Goal: Check status

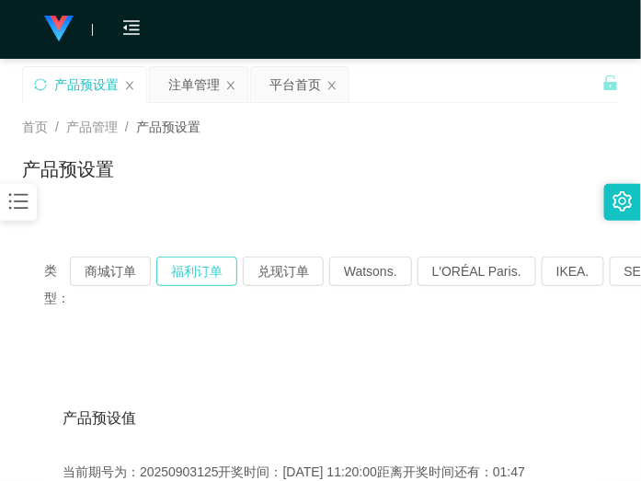
drag, startPoint x: 216, startPoint y: 265, endPoint x: 265, endPoint y: 246, distance: 52.4
click at [216, 265] on button "福利订单" at bounding box center [196, 271] width 81 height 29
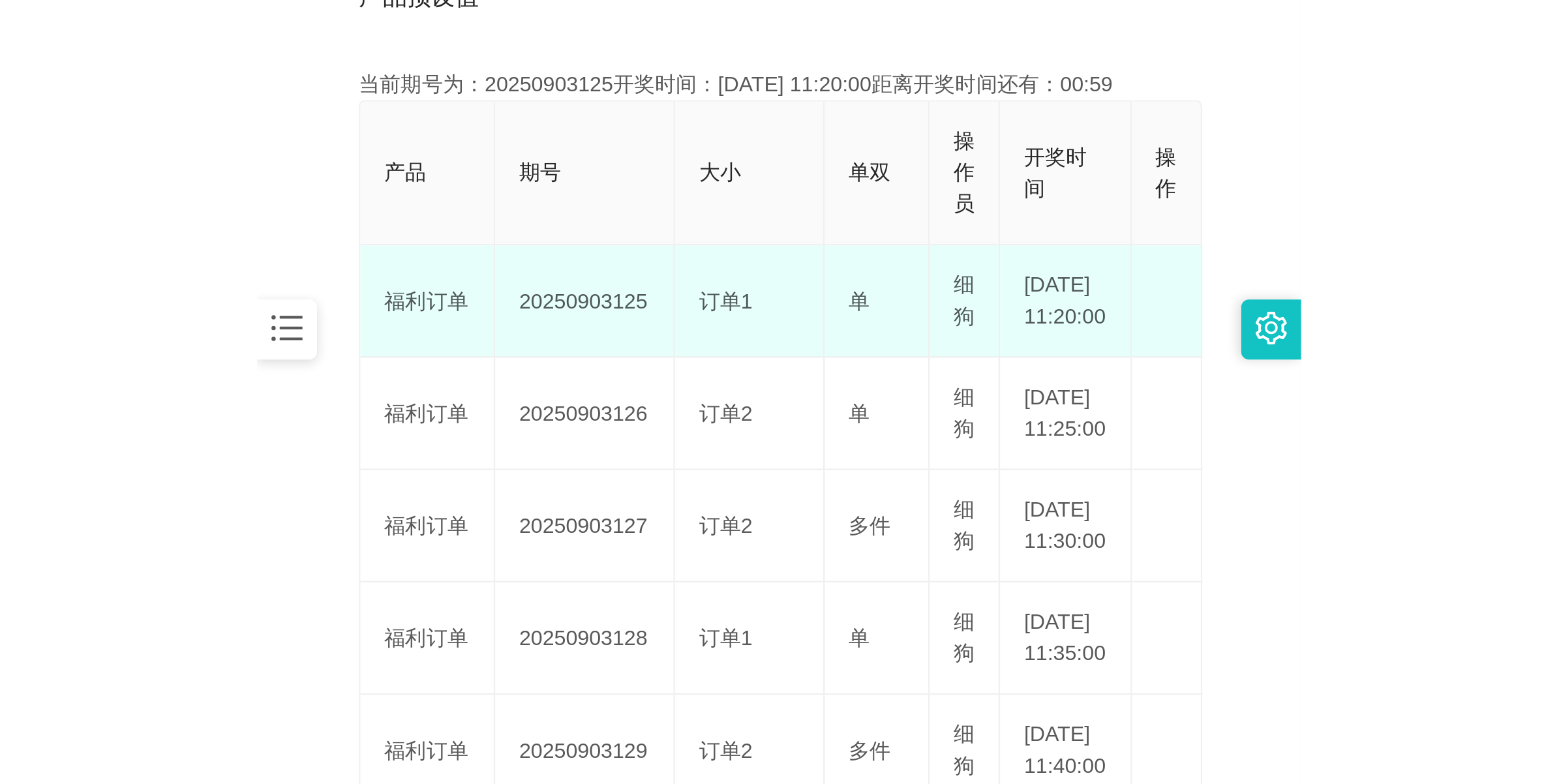
scroll to position [326, 0]
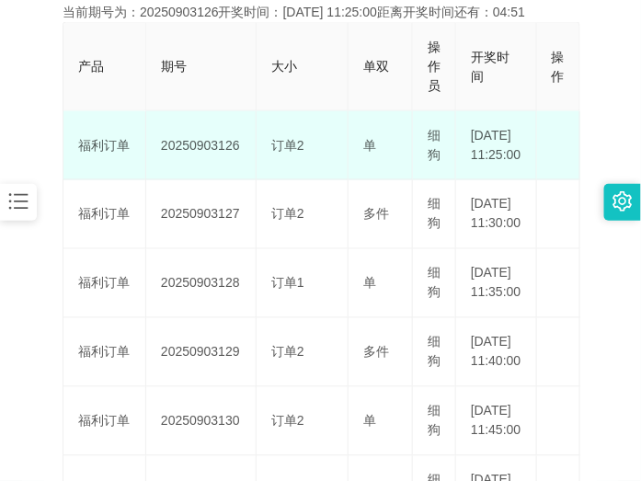
click at [210, 153] on td "20250903126" at bounding box center [201, 145] width 110 height 69
copy td "20250903126"
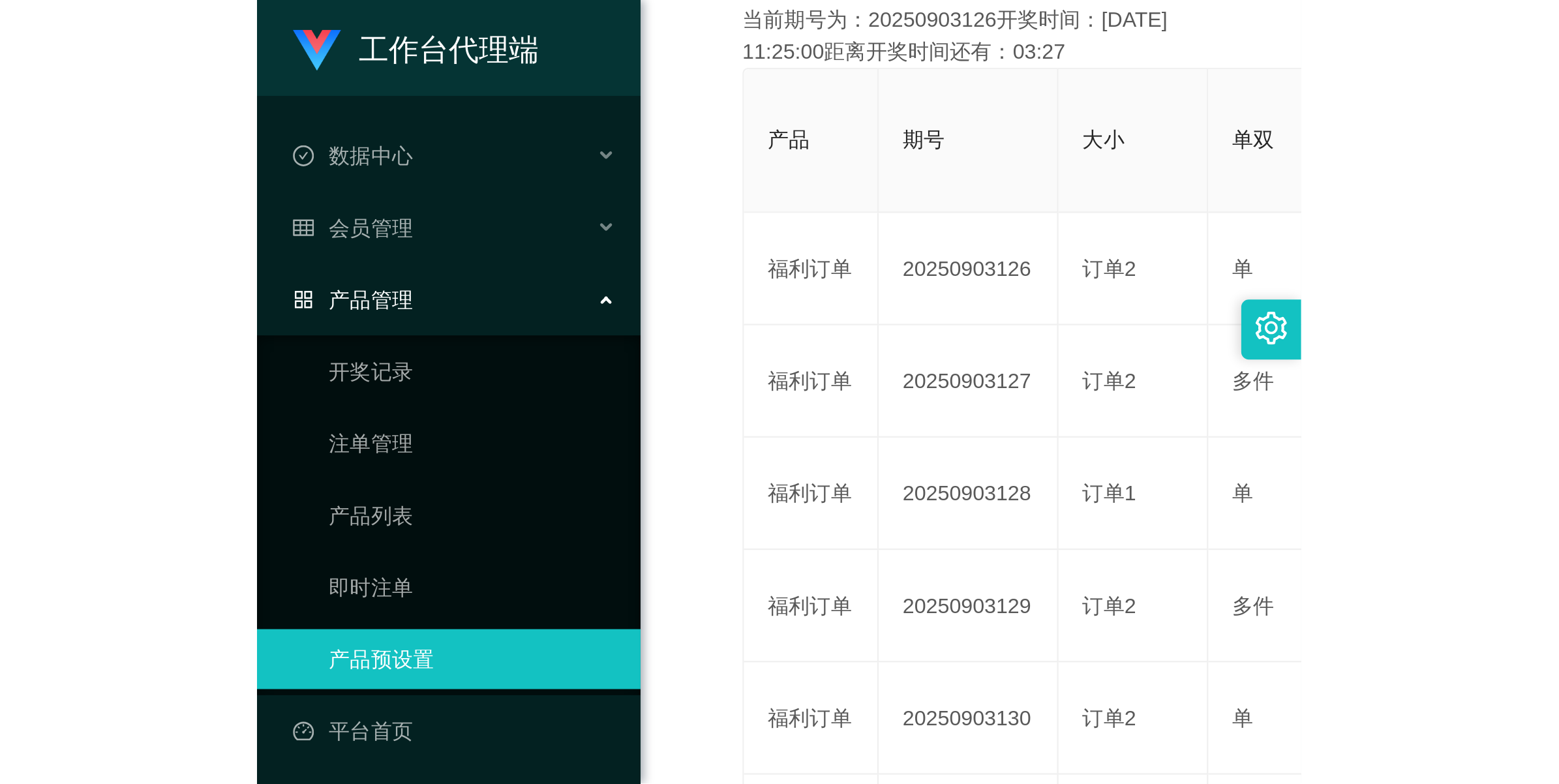
scroll to position [47, 0]
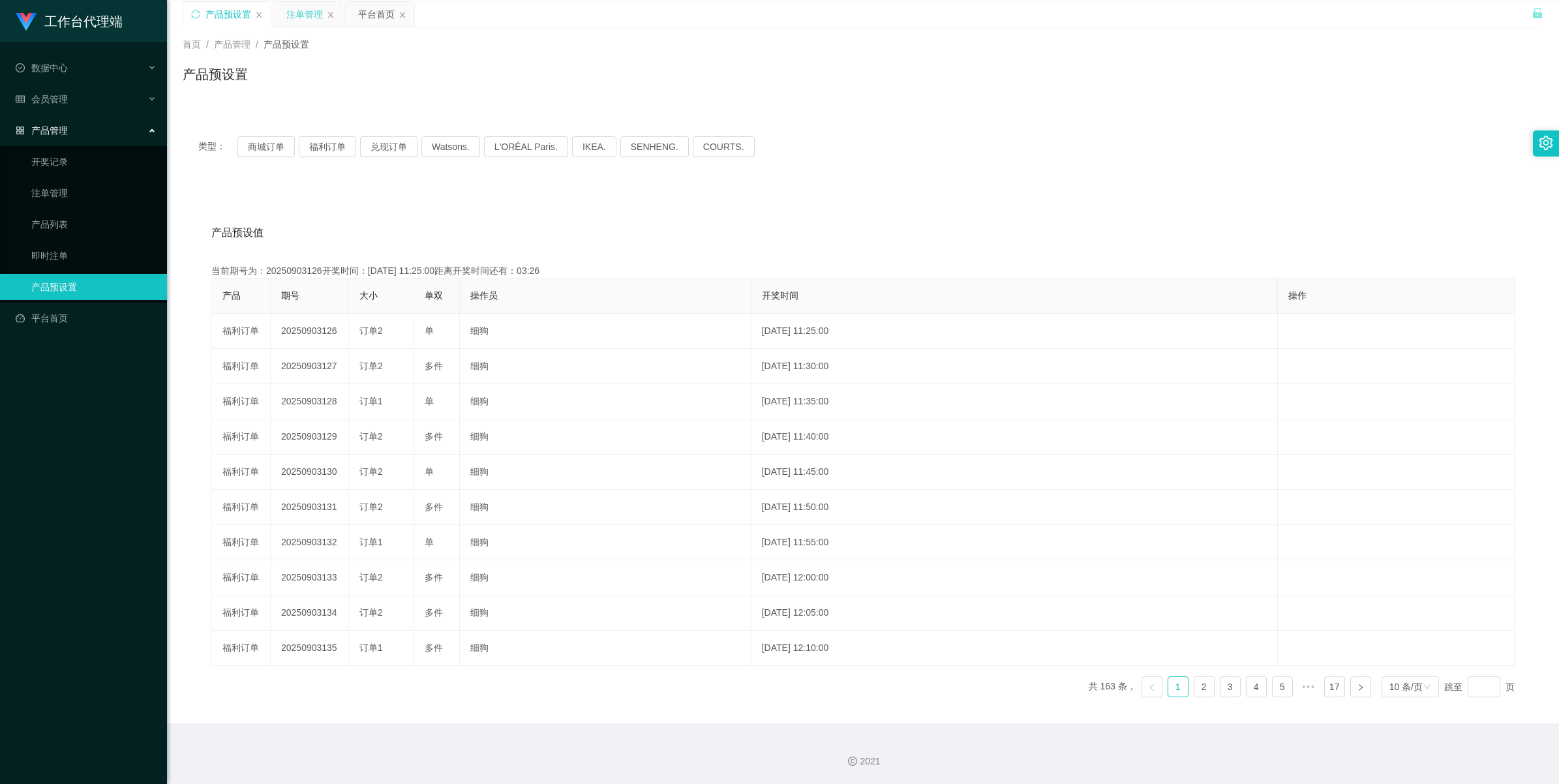
click at [300, 11] on div "注单管理" at bounding box center [305, 14] width 37 height 25
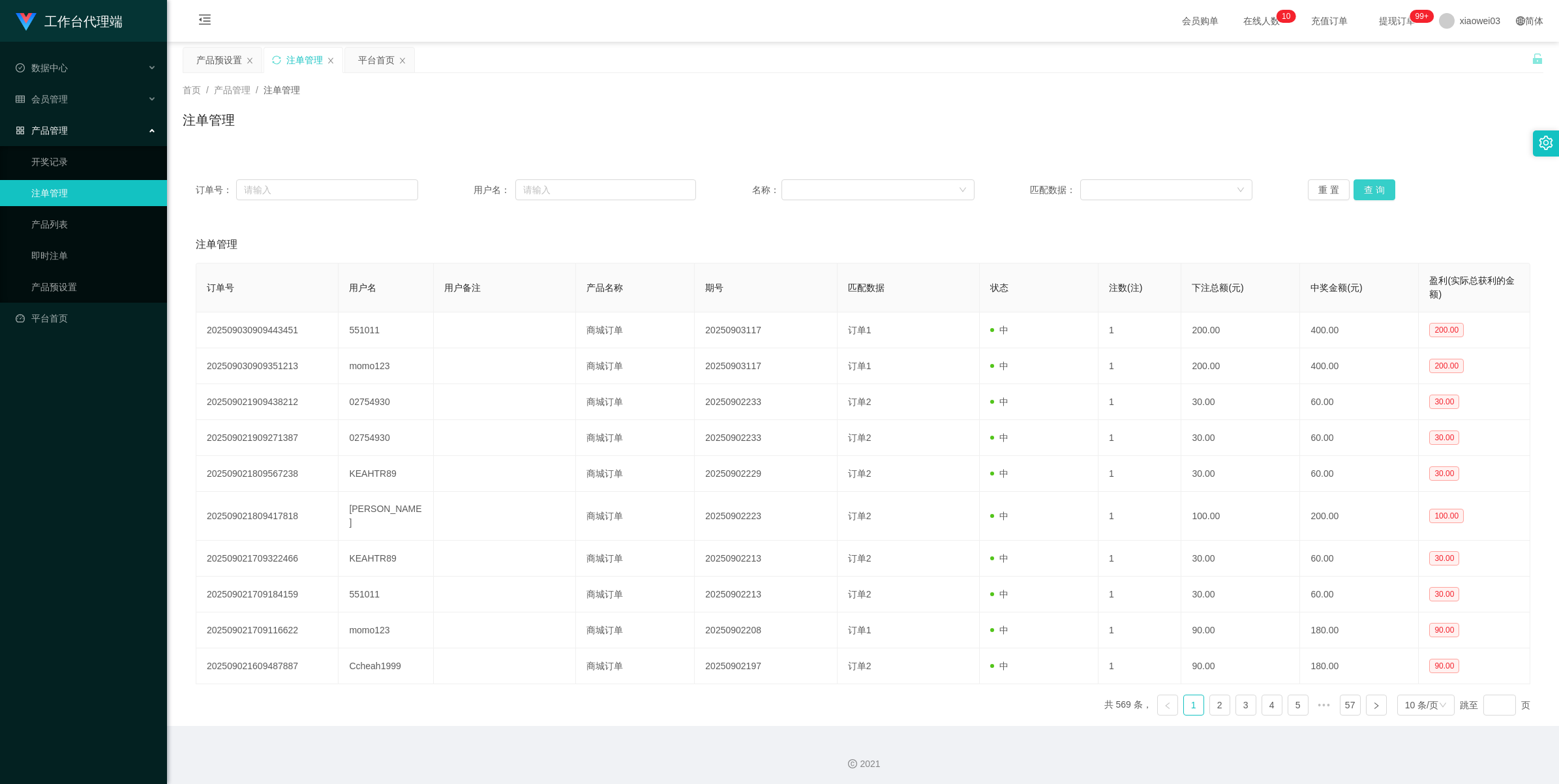
click at [454, 184] on button "查 询" at bounding box center [1375, 189] width 42 height 21
click at [454, 184] on div "重 置 查 询" at bounding box center [1419, 189] width 223 height 21
click at [454, 184] on button "查 询" at bounding box center [1382, 189] width 56 height 21
click at [454, 184] on div "重 置 查 询" at bounding box center [1419, 189] width 223 height 21
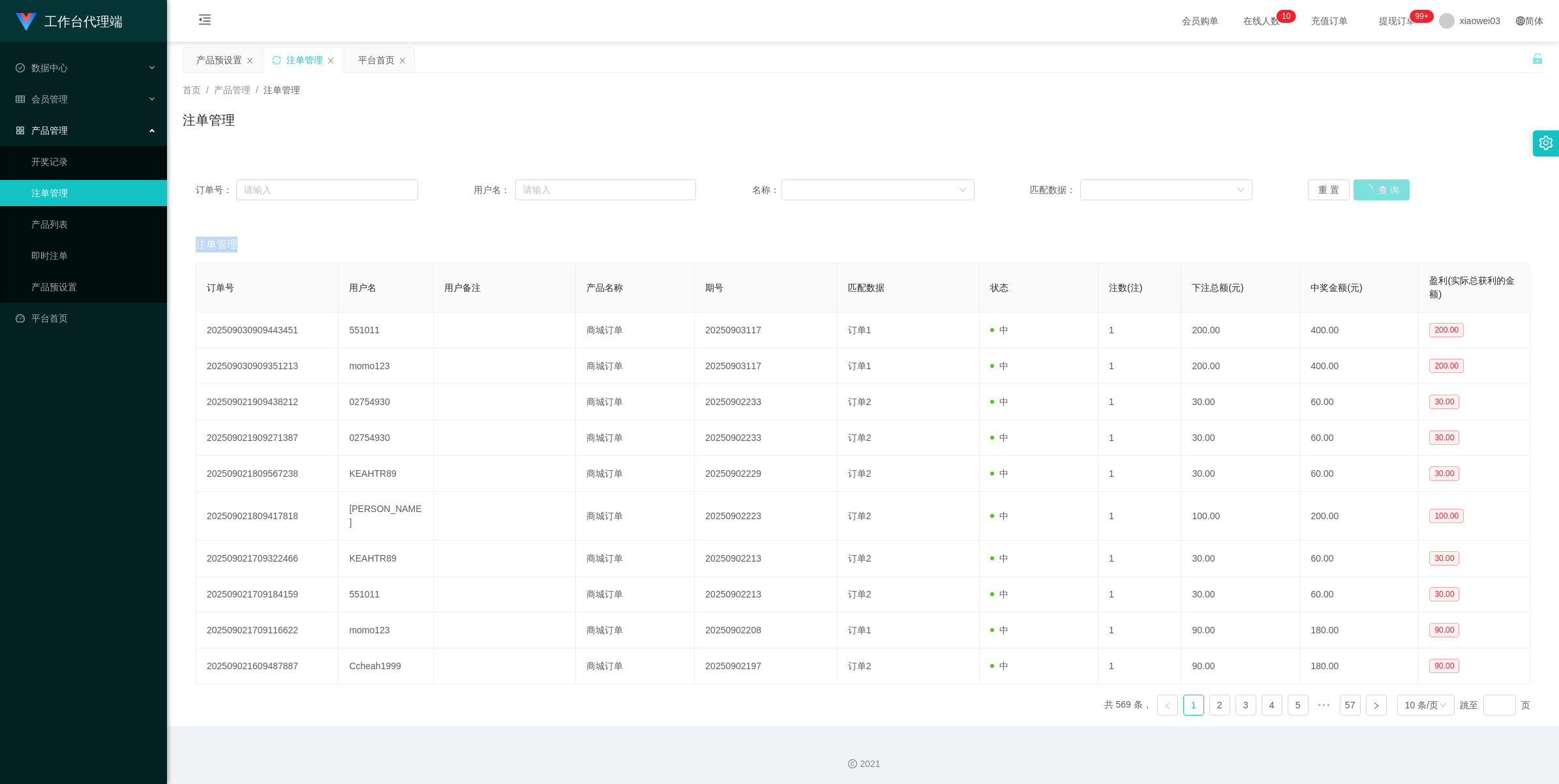
click at [454, 184] on button "查 询" at bounding box center [1382, 189] width 56 height 21
click at [454, 184] on div "重 置 查 询" at bounding box center [1419, 189] width 223 height 21
click at [454, 184] on button "查 询" at bounding box center [1382, 189] width 56 height 21
click at [454, 194] on button "查 询" at bounding box center [1375, 189] width 42 height 21
click at [454, 184] on button "查 询" at bounding box center [1375, 189] width 42 height 21
